Goal: Register for event/course

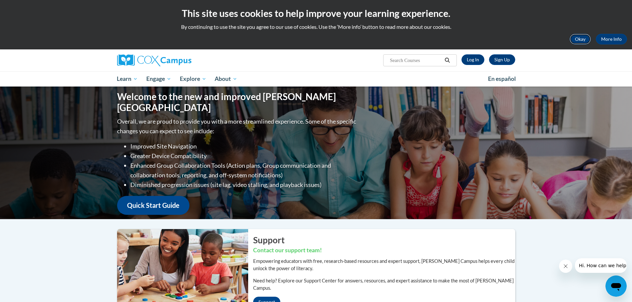
click at [585, 36] on button "Okay" at bounding box center [580, 39] width 21 height 11
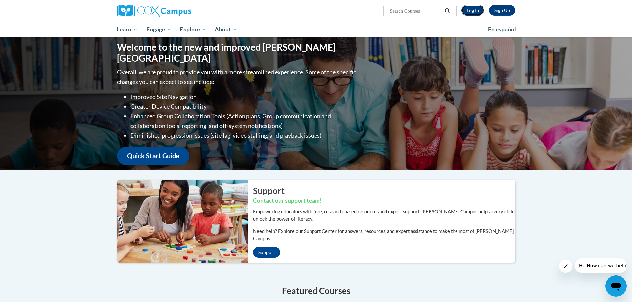
click at [471, 12] on link "Log In" at bounding box center [473, 10] width 23 height 11
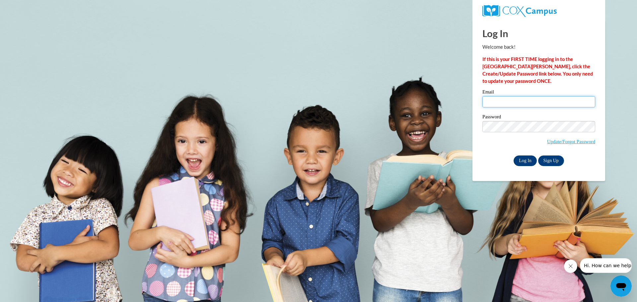
type input "rebecca.cummings@salem.k12.wi.us"
click at [521, 165] on input "Log In" at bounding box center [525, 161] width 23 height 11
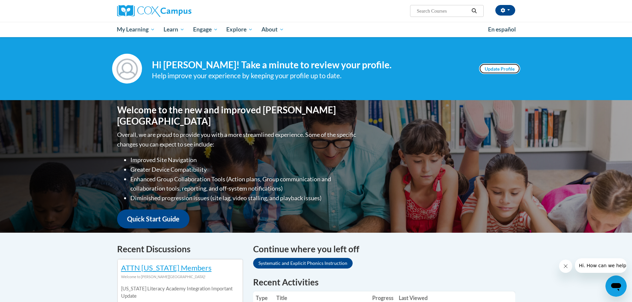
click at [490, 65] on link "Update Profile" at bounding box center [499, 68] width 41 height 11
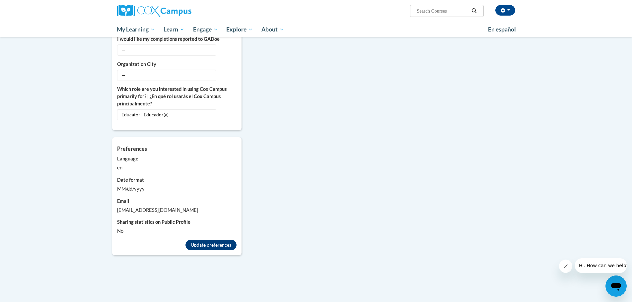
scroll to position [465, 0]
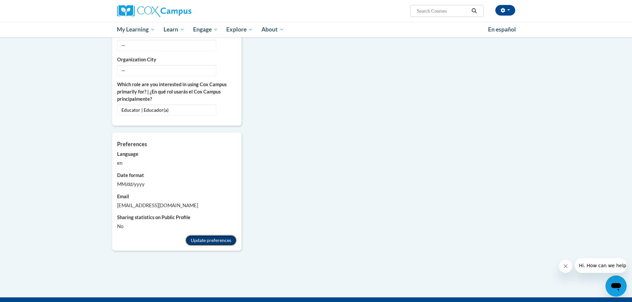
click at [224, 235] on button "Update preferences" at bounding box center [210, 240] width 51 height 11
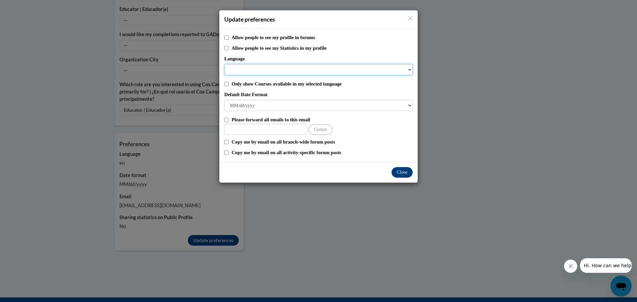
click at [410, 68] on select "Language" at bounding box center [318, 69] width 188 height 11
click at [408, 172] on button "Close" at bounding box center [402, 172] width 21 height 11
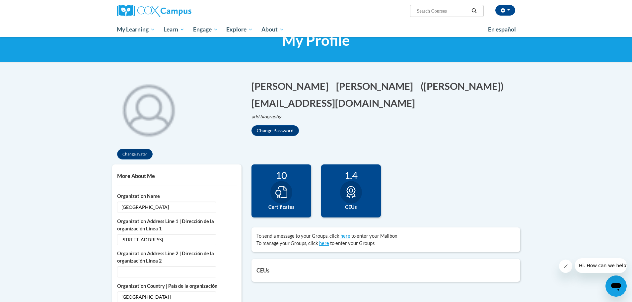
scroll to position [0, 0]
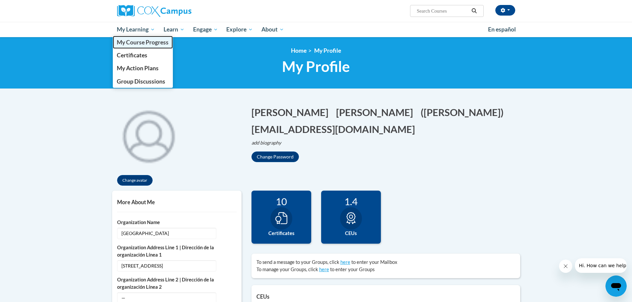
click at [142, 41] on span "My Course Progress" at bounding box center [143, 42] width 52 height 7
click at [152, 47] on link "My Course Progress" at bounding box center [143, 42] width 60 height 13
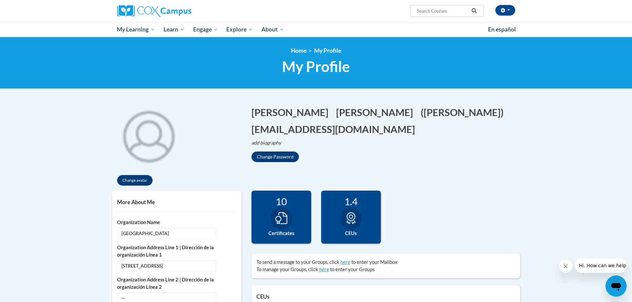
click at [70, 81] on div "<en>Home</en><fr>Accueil</fr><de>Zuhause</de><it>Casa</it><es>Casa</es><pt>Casa…" at bounding box center [316, 63] width 632 height 52
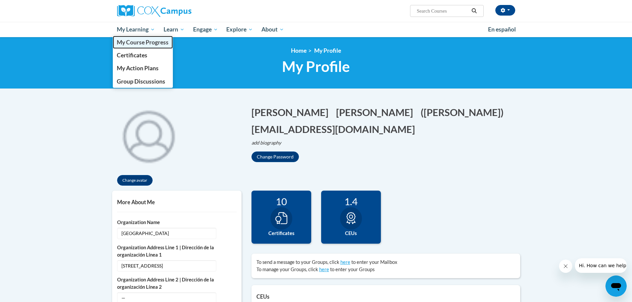
click at [149, 38] on link "My Course Progress" at bounding box center [143, 42] width 60 height 13
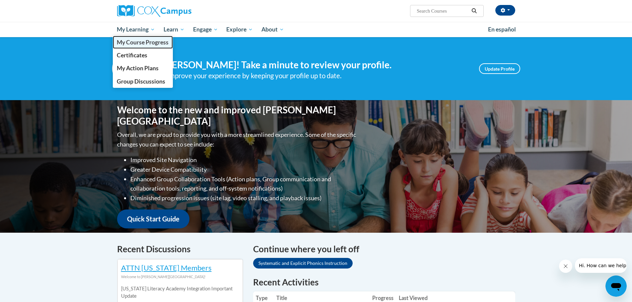
click at [144, 45] on span "My Course Progress" at bounding box center [143, 42] width 52 height 7
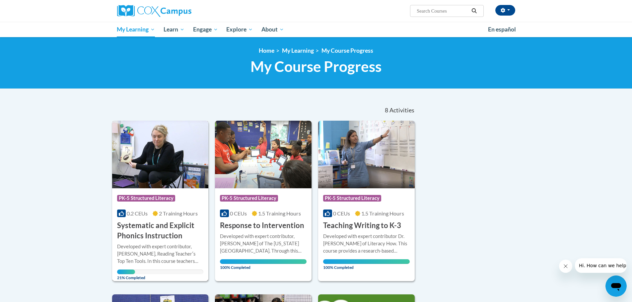
click at [151, 237] on h3 "Systematic and Explicit Phonics Instruction" at bounding box center [160, 231] width 87 height 21
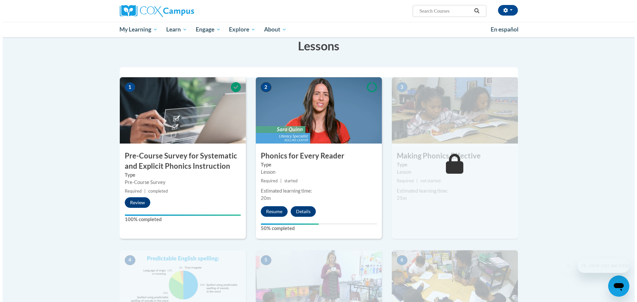
scroll to position [133, 0]
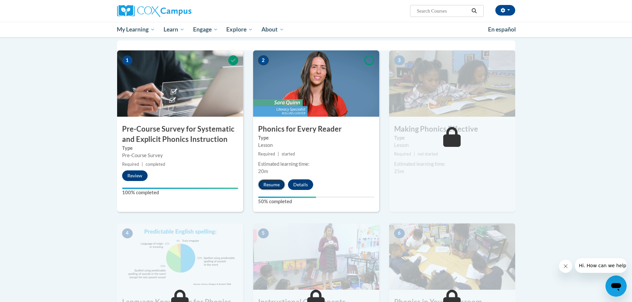
click at [267, 189] on button "Resume" at bounding box center [271, 185] width 27 height 11
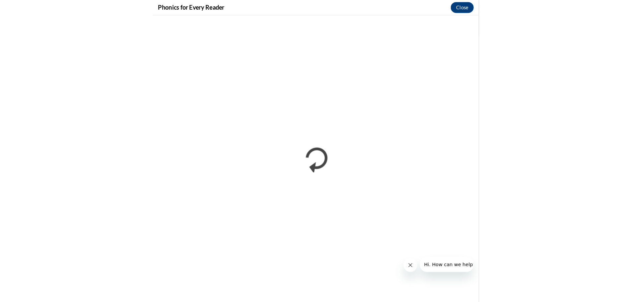
scroll to position [134, 0]
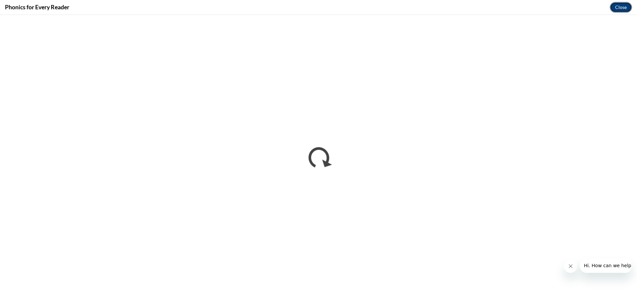
click at [622, 8] on button "Close" at bounding box center [621, 7] width 22 height 11
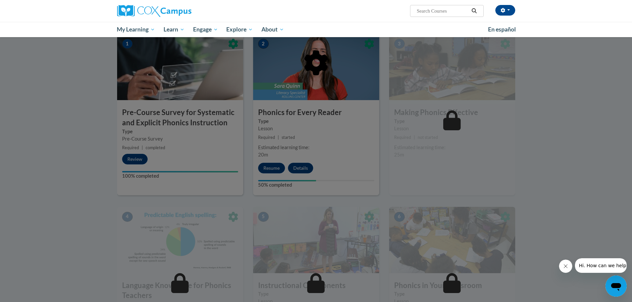
scroll to position [101, 0]
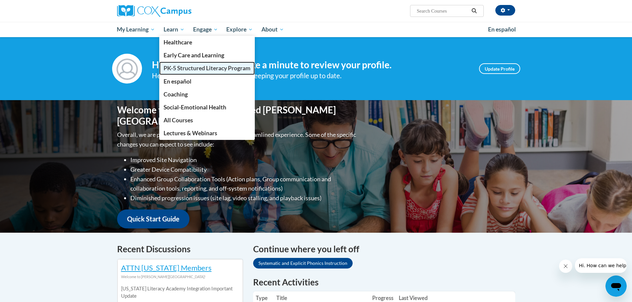
click at [181, 67] on span "PK-5 Structured Literacy Program" at bounding box center [207, 68] width 87 height 7
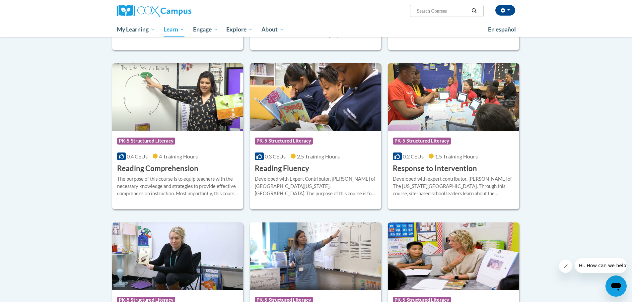
scroll to position [531, 0]
click at [127, 168] on h3 "Reading Comprehension" at bounding box center [157, 169] width 81 height 10
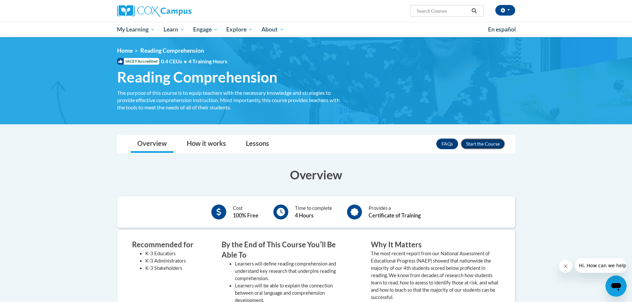
click at [479, 142] on button "Enroll" at bounding box center [483, 144] width 44 height 11
click at [565, 268] on icon "Close message from company" at bounding box center [565, 266] width 5 height 5
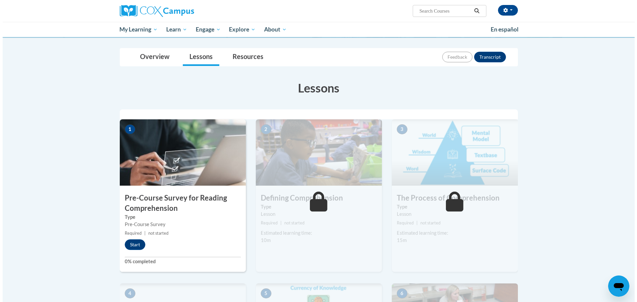
scroll to position [100, 0]
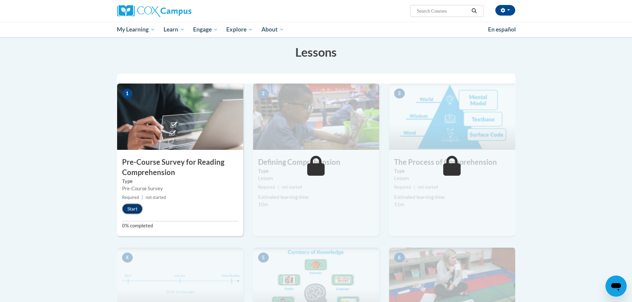
click at [123, 208] on button "Start" at bounding box center [132, 209] width 21 height 11
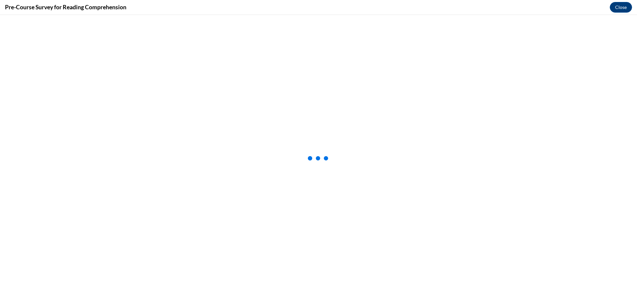
scroll to position [0, 0]
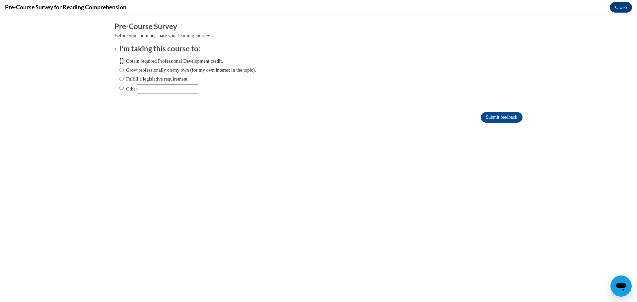
click at [119, 60] on input "Obtain required Professional Development credit." at bounding box center [121, 60] width 4 height 7
radio input "true"
click at [120, 78] on label "Fulfill a legislative requirement." at bounding box center [153, 78] width 69 height 7
click at [120, 78] on input "Fulfill a legislative requirement." at bounding box center [121, 78] width 4 height 7
radio input "true"
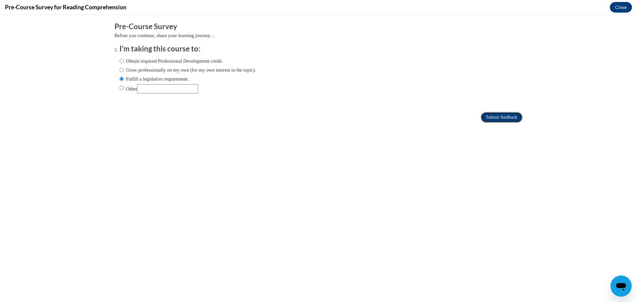
click at [506, 117] on input "Submit feedback" at bounding box center [502, 117] width 42 height 11
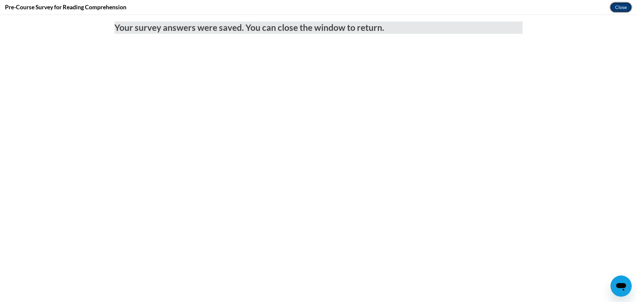
click at [624, 4] on button "Close" at bounding box center [621, 7] width 22 height 11
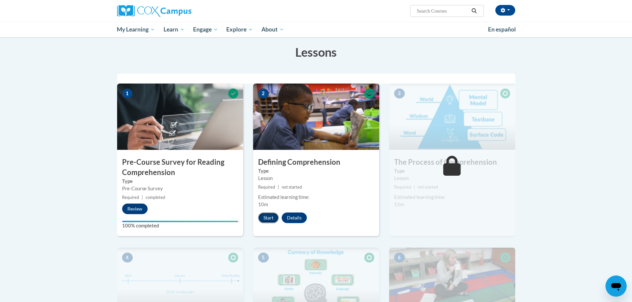
click at [267, 219] on button "Start" at bounding box center [268, 218] width 21 height 11
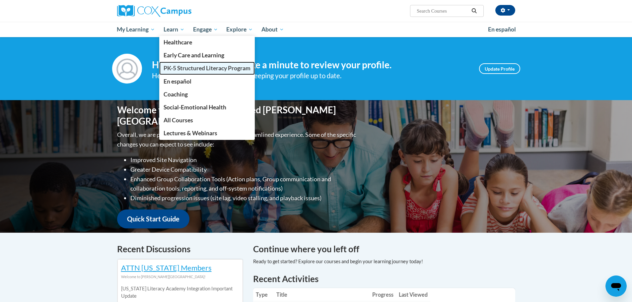
click at [188, 72] on link "PK-5 Structured Literacy Program" at bounding box center [207, 68] width 96 height 13
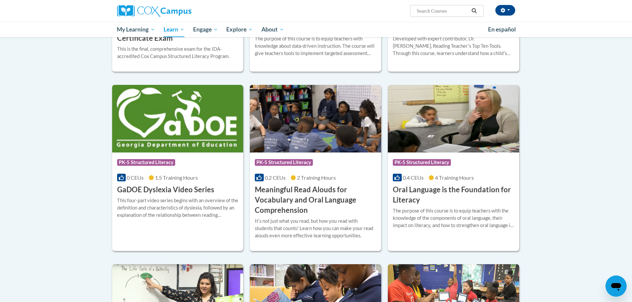
scroll to position [332, 0]
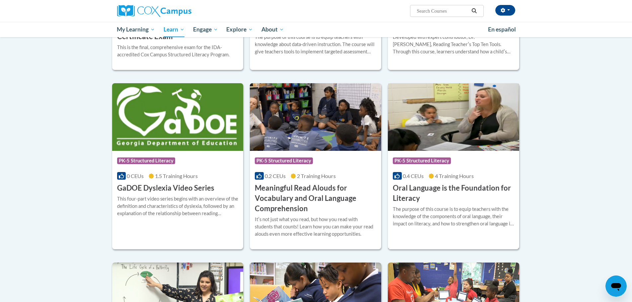
click at [462, 188] on h3 "Oral Language is the Foundation for Literacy" at bounding box center [453, 193] width 121 height 21
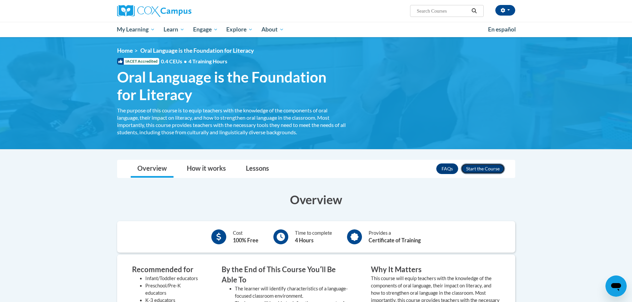
click at [482, 172] on button "Enroll" at bounding box center [483, 169] width 44 height 11
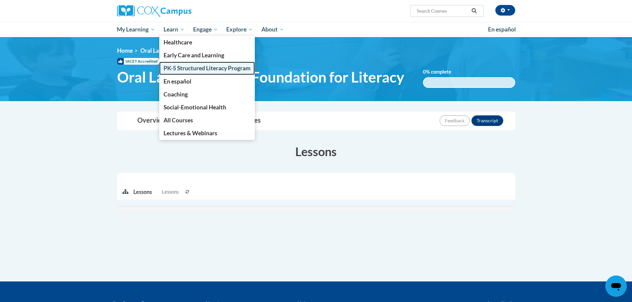
click at [183, 67] on span "PK-5 Structured Literacy Program" at bounding box center [207, 68] width 87 height 7
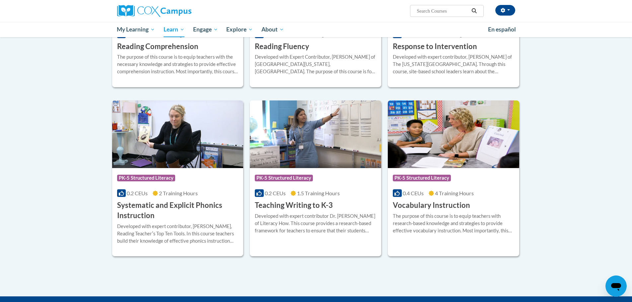
scroll to position [664, 0]
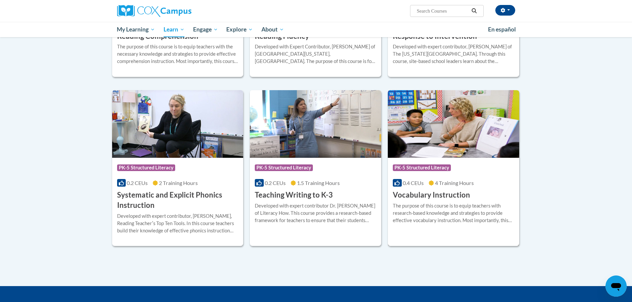
click at [457, 194] on h3 "Vocabulary Instruction" at bounding box center [431, 195] width 77 height 10
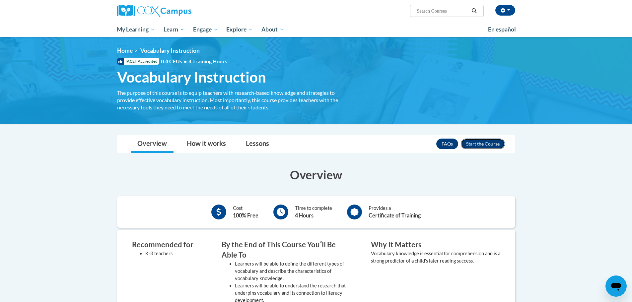
click at [483, 142] on button "Enroll" at bounding box center [483, 144] width 44 height 11
